Goal: Check status: Check status

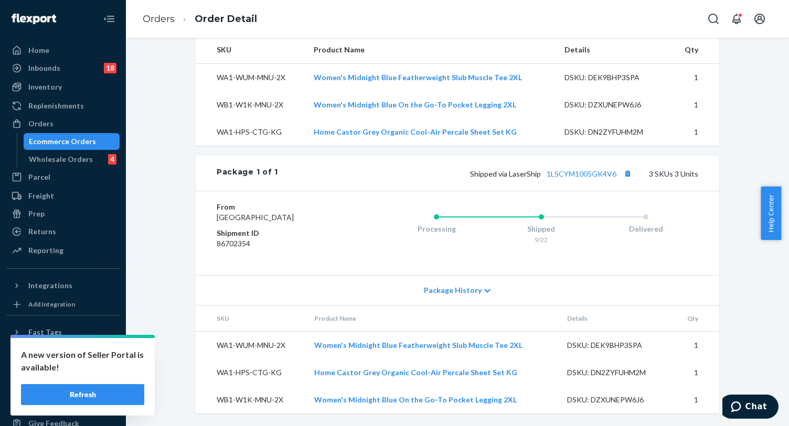
scroll to position [116, 0]
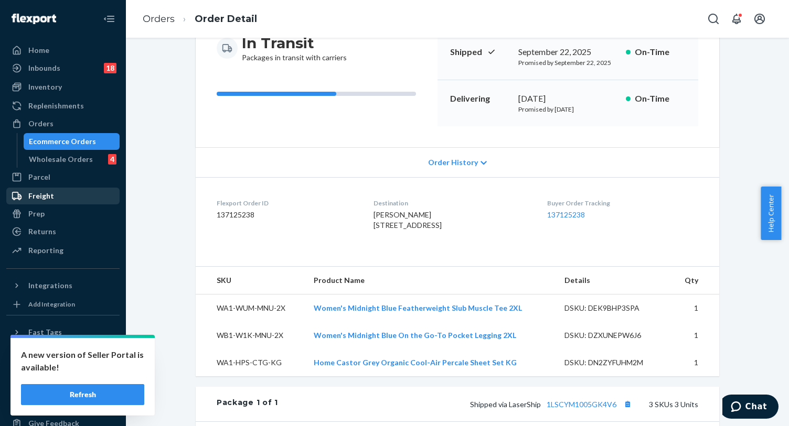
drag, startPoint x: 41, startPoint y: 123, endPoint x: 93, endPoint y: 195, distance: 88.3
click at [41, 123] on div "Orders" at bounding box center [40, 123] width 25 height 10
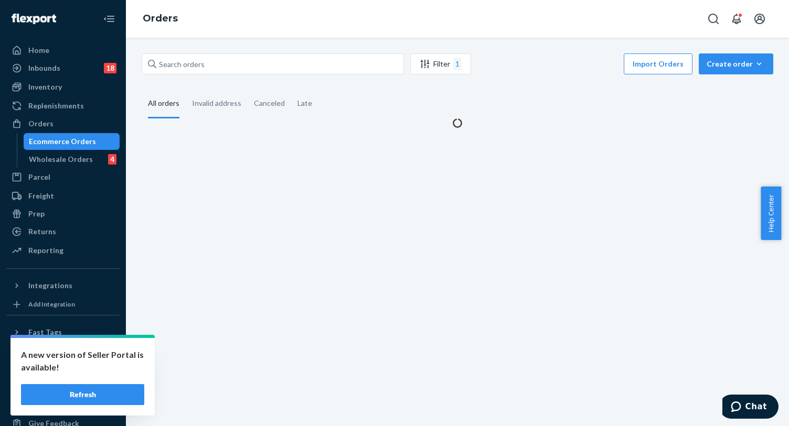
click at [102, 394] on button "Refresh" at bounding box center [82, 394] width 123 height 21
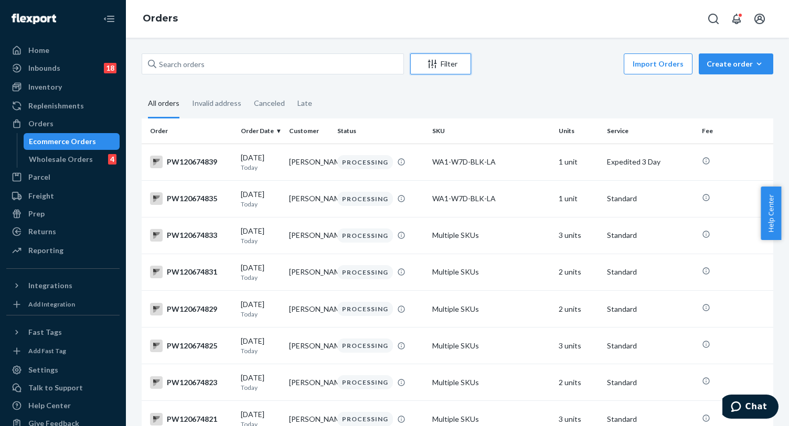
click at [441, 64] on div "Filter" at bounding box center [441, 64] width 60 height 10
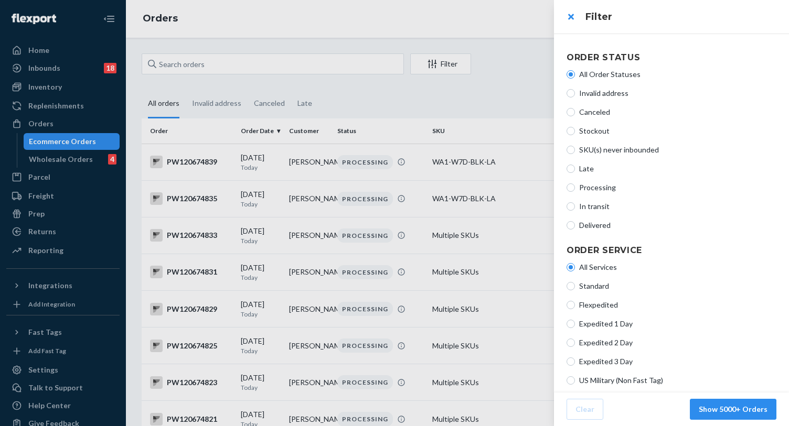
click at [570, 230] on label "Delivered" at bounding box center [671, 225] width 210 height 10
click at [570, 230] on input "Delivered" at bounding box center [570, 225] width 8 height 8
radio input "true"
radio input "false"
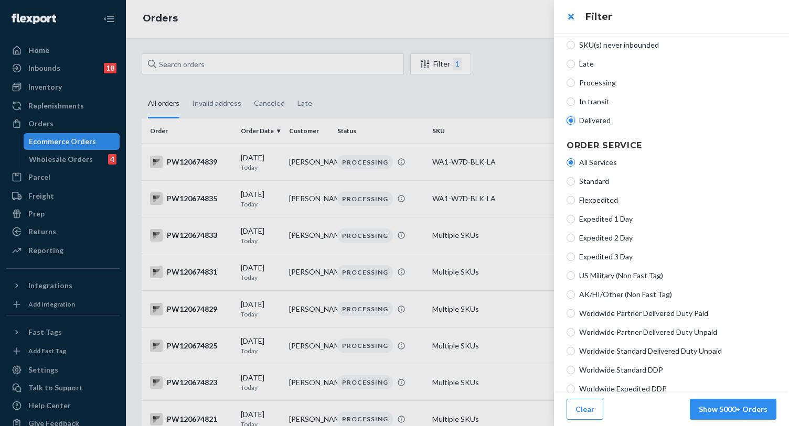
scroll to position [157, 0]
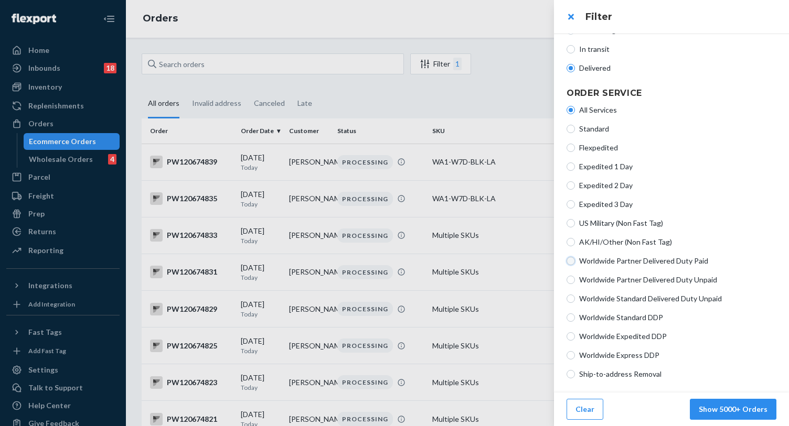
click at [570, 261] on input "Worldwide Partner Delivered Duty Paid" at bounding box center [570, 261] width 8 height 8
radio input "true"
radio input "false"
click at [723, 410] on button "Show 5000+ Orders" at bounding box center [732, 409] width 87 height 21
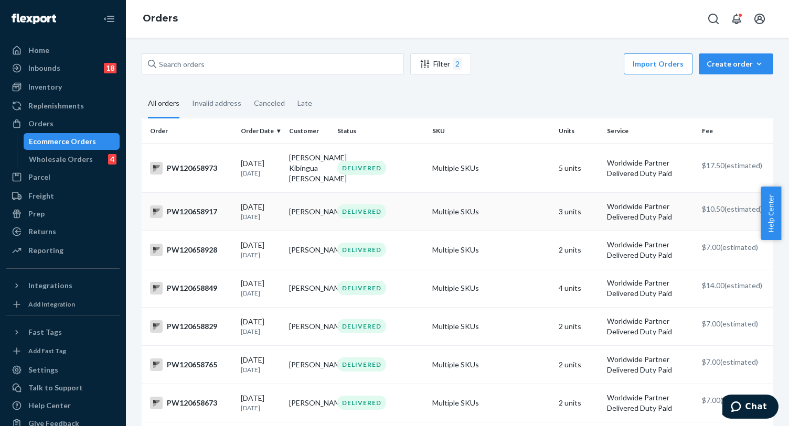
click at [417, 204] on div "DELIVERED" at bounding box center [380, 211] width 91 height 14
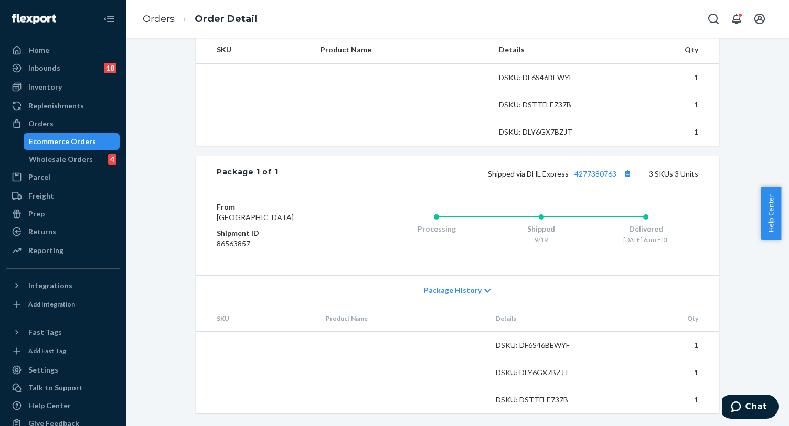
scroll to position [378, 0]
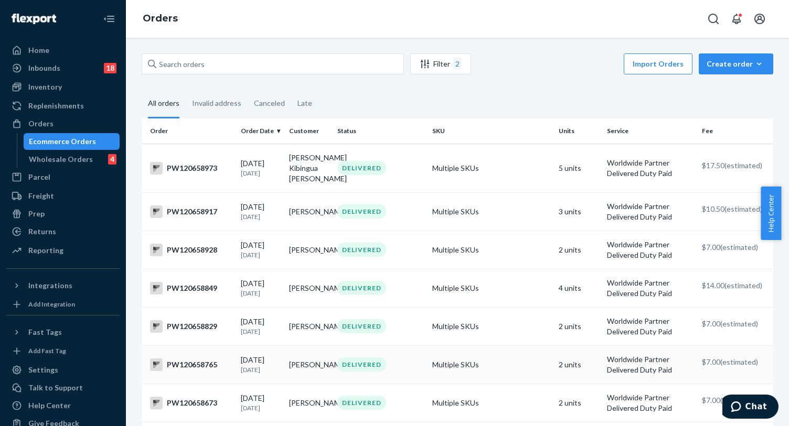
click at [449, 364] on td "Multiple SKUs" at bounding box center [491, 365] width 126 height 38
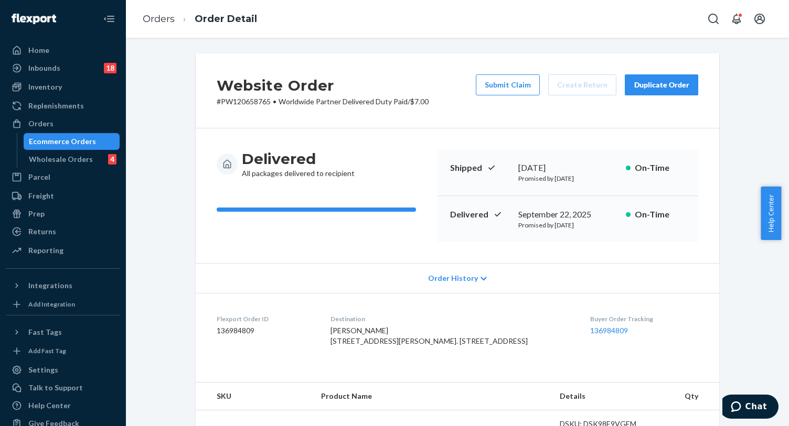
click at [239, 99] on p "# PW120658765 • Worldwide Partner Delivered Duty Paid / $7.00" at bounding box center [323, 101] width 212 height 10
copy p "PW120658765"
